Goal: Task Accomplishment & Management: Manage account settings

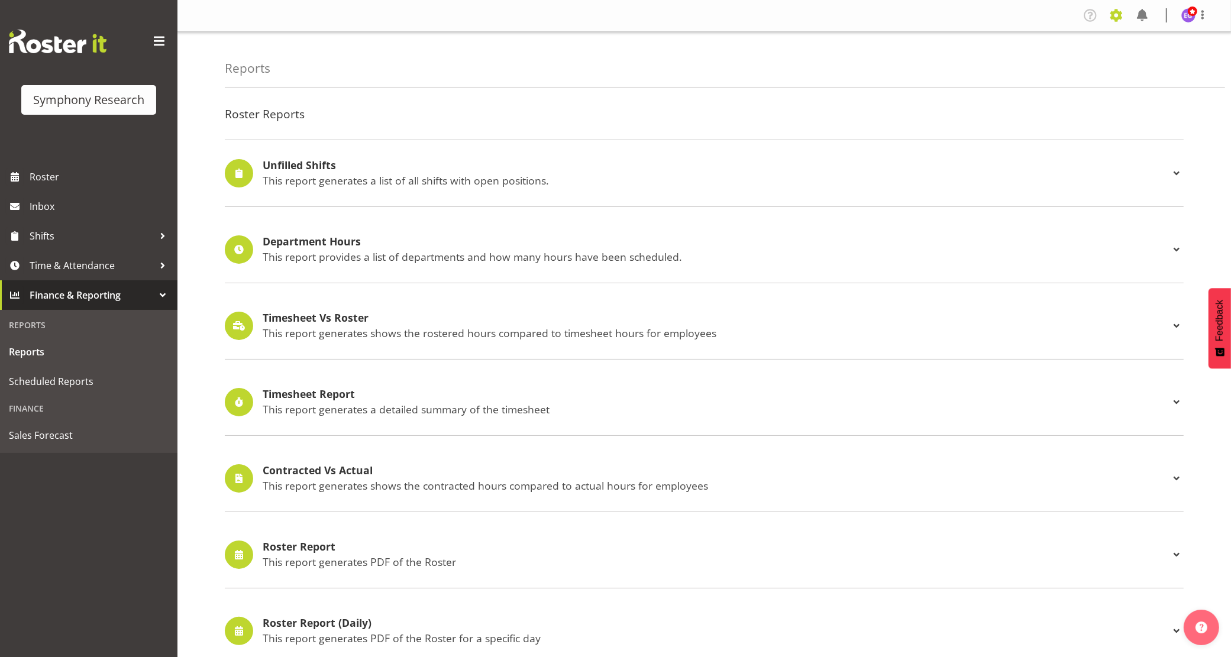
click at [1118, 13] on span at bounding box center [1116, 15] width 19 height 19
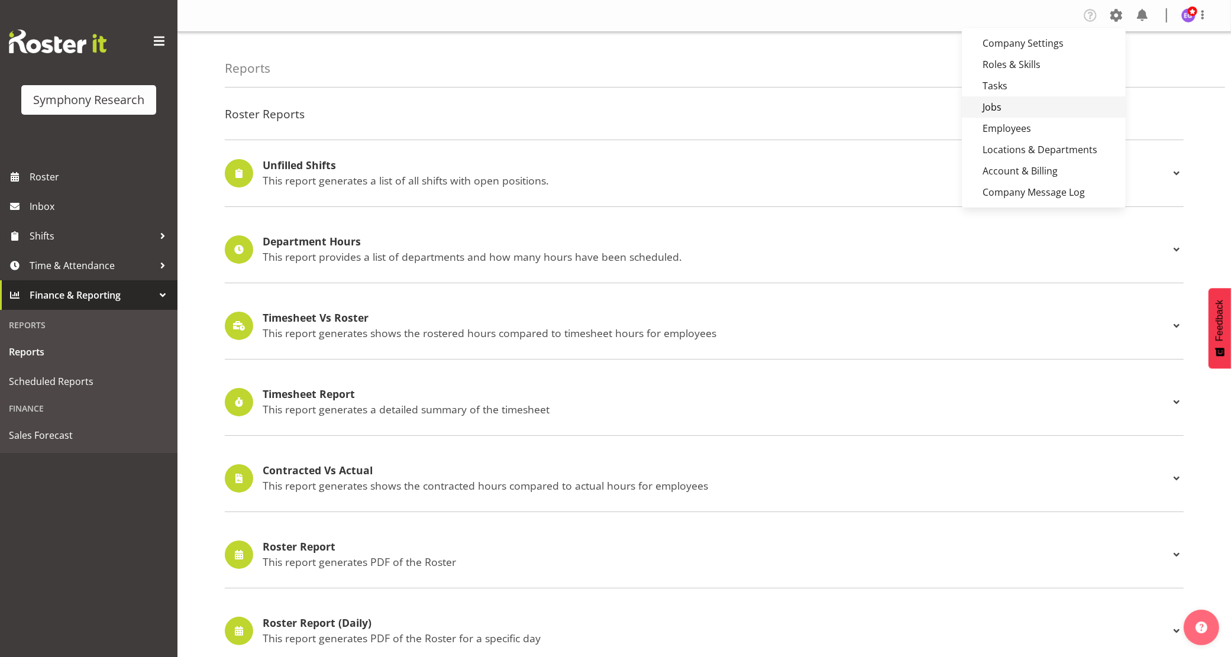
click at [1030, 110] on link "Jobs" at bounding box center [1044, 106] width 164 height 21
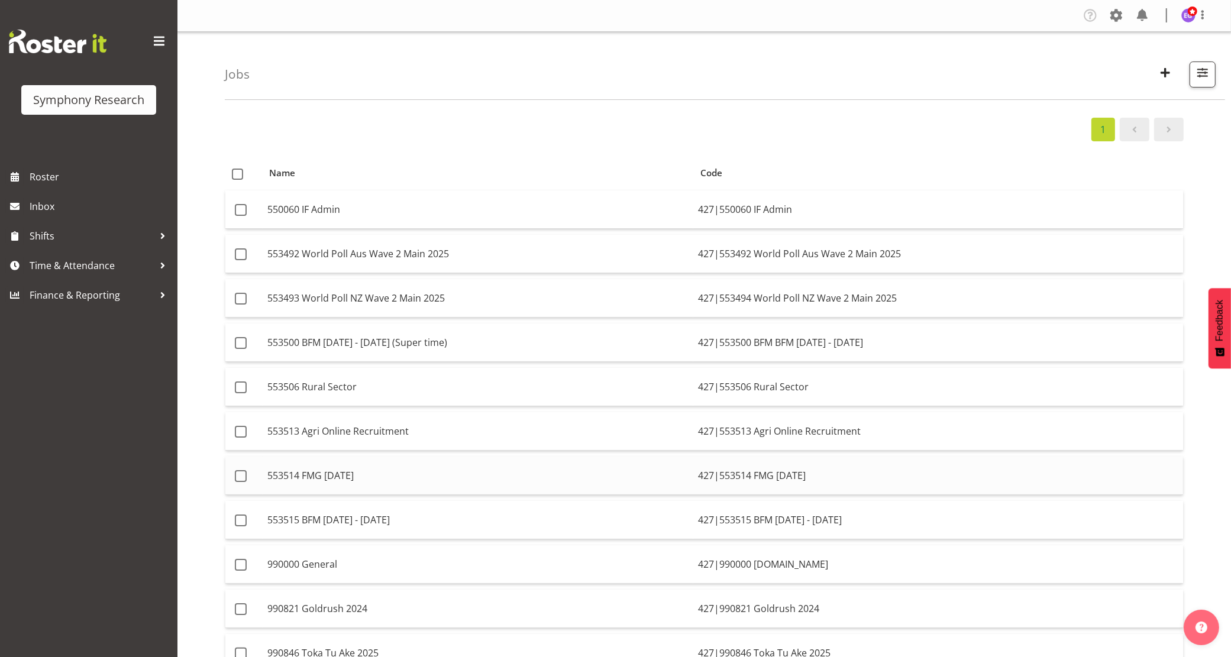
click at [425, 482] on td "553514 FMG [DATE]" at bounding box center [478, 476] width 431 height 38
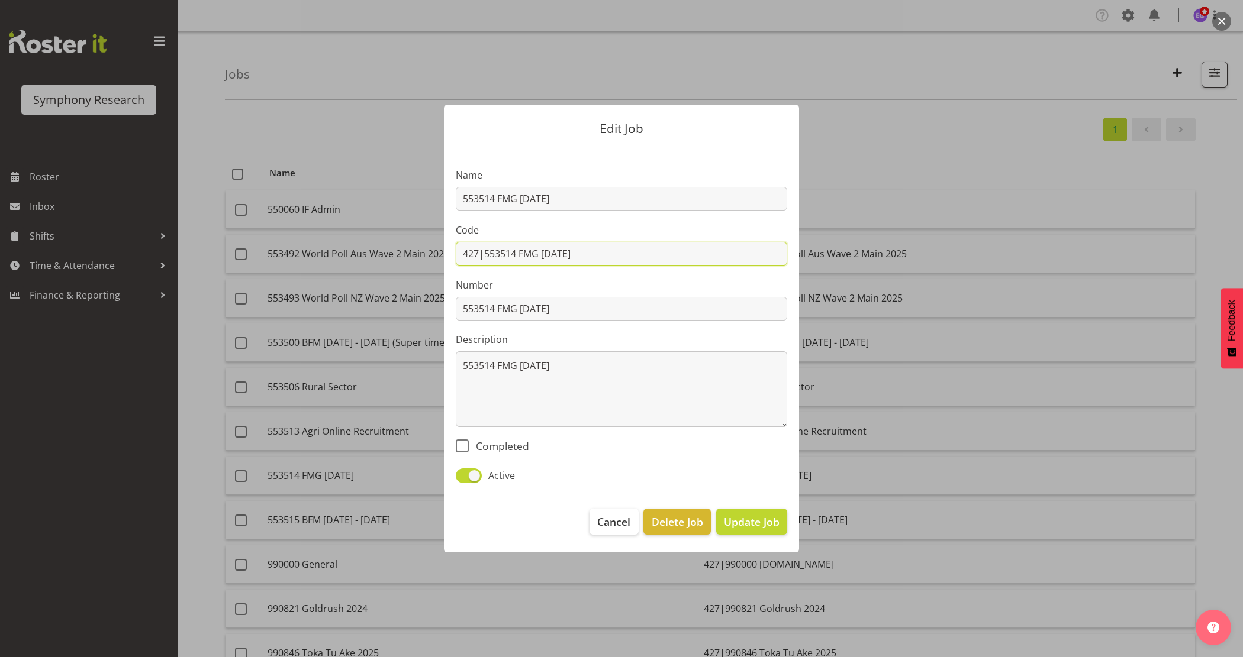
drag, startPoint x: 619, startPoint y: 257, endPoint x: 483, endPoint y: 263, distance: 135.6
click at [483, 263] on input "427|553514 FMG October 2025" at bounding box center [621, 254] width 331 height 24
